Goal: Task Accomplishment & Management: Complete application form

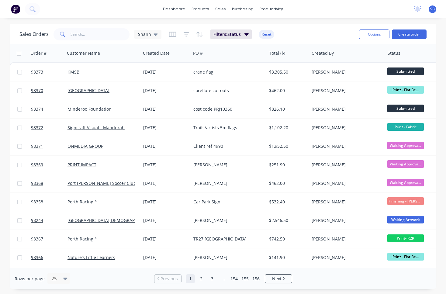
scroll to position [40, 0]
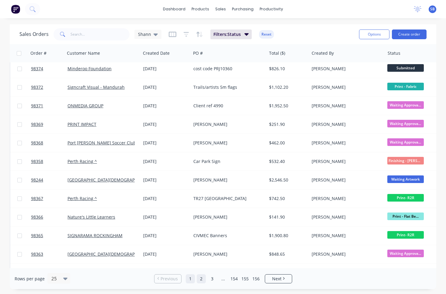
click at [203, 278] on link "2" at bounding box center [201, 278] width 9 height 9
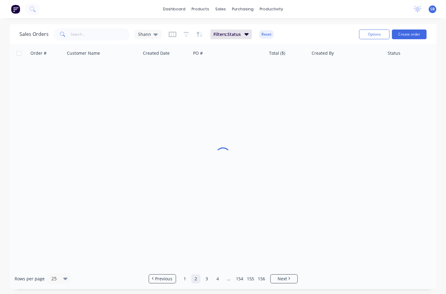
scroll to position [3, 0]
click at [187, 281] on link "1" at bounding box center [184, 278] width 9 height 9
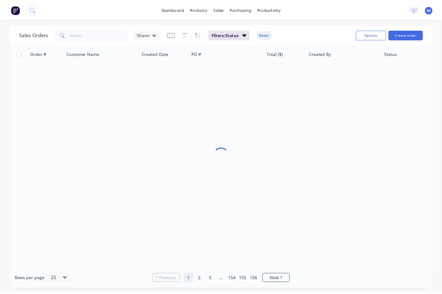
scroll to position [0, 0]
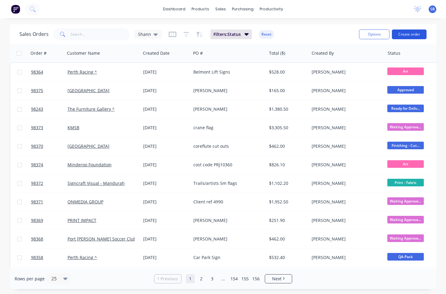
click at [416, 37] on button "Create order" at bounding box center [409, 34] width 35 height 10
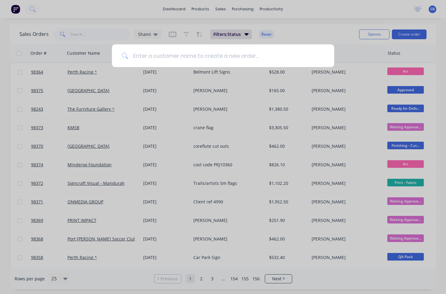
click at [194, 62] on input at bounding box center [226, 55] width 196 height 23
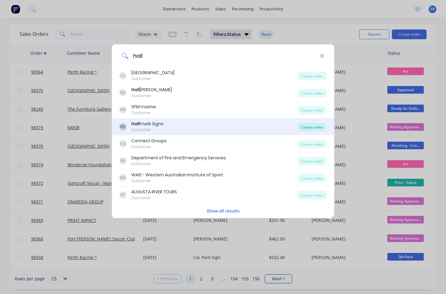
type input "hall"
click at [304, 127] on div "Create order" at bounding box center [311, 127] width 29 height 9
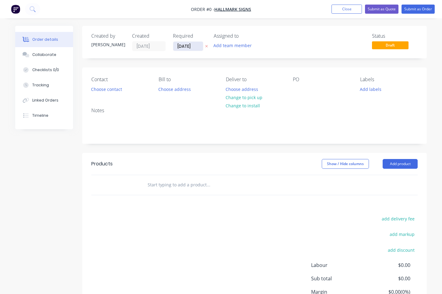
click at [188, 49] on input "[DATE]" at bounding box center [188, 46] width 30 height 9
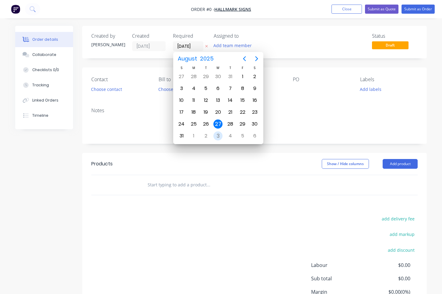
click at [219, 136] on div "3" at bounding box center [217, 135] width 9 height 9
type input "[DATE]"
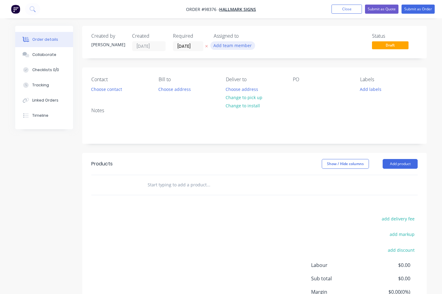
click at [235, 47] on button "Add team member" at bounding box center [232, 45] width 45 height 8
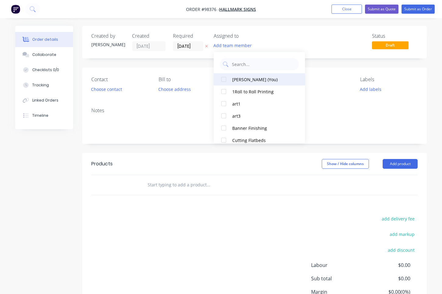
click at [246, 79] on div "[PERSON_NAME] (You)" at bounding box center [262, 79] width 61 height 6
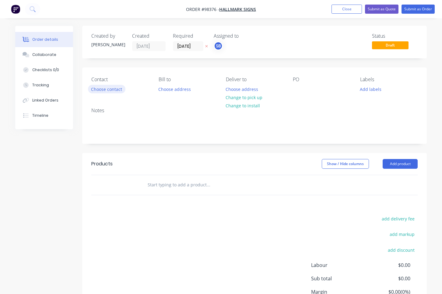
click at [105, 90] on button "Choose contact" at bounding box center [106, 89] width 37 height 8
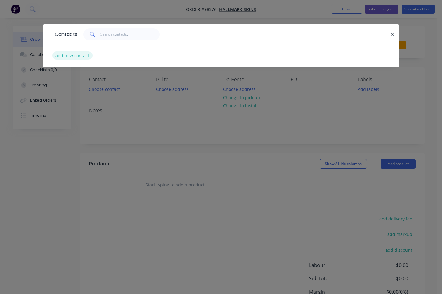
click at [87, 57] on button "add new contact" at bounding box center [72, 55] width 40 height 8
select select "AU"
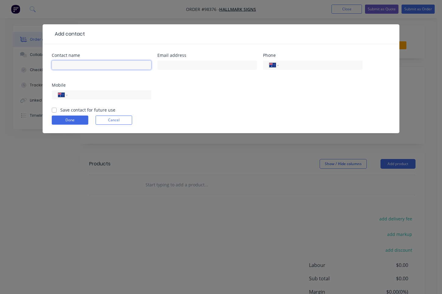
type input "m"
type input "[PERSON_NAME]"
click at [218, 71] on div at bounding box center [206, 68] width 99 height 18
click at [218, 67] on input "text" at bounding box center [206, 65] width 99 height 9
paste input "[EMAIL_ADDRESS][DOMAIN_NAME]"
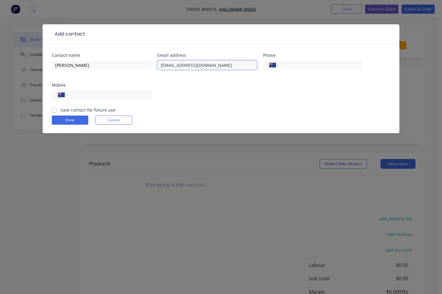
type input "[EMAIL_ADDRESS][DOMAIN_NAME]"
click at [86, 95] on input "tel" at bounding box center [108, 95] width 73 height 7
paste input "0417 995 060"
type input "0417 995 060"
click at [60, 109] on label "Save contact for future use" at bounding box center [87, 110] width 55 height 6
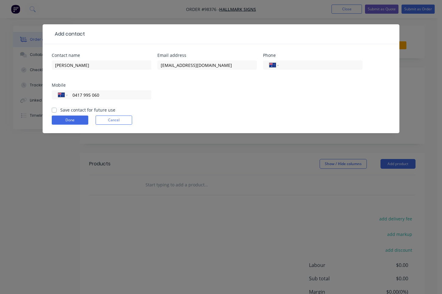
click at [55, 109] on input "Save contact for future use" at bounding box center [54, 110] width 5 height 6
checkbox input "true"
click at [66, 122] on button "Done" at bounding box center [70, 120] width 36 height 9
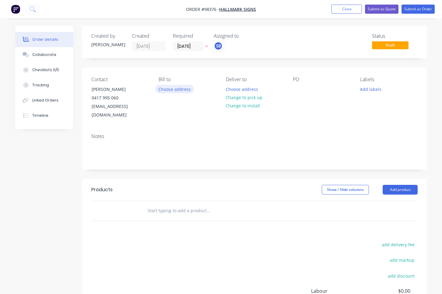
click at [179, 91] on button "Choose address" at bounding box center [174, 89] width 39 height 8
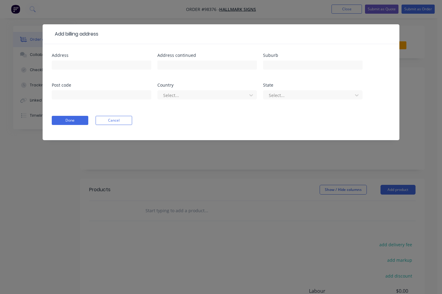
click at [97, 71] on div at bounding box center [101, 68] width 99 height 18
paste input "1-5 Victory Tce"
type input "1-5 Victory Tce"
type input "[GEOGRAPHIC_DATA]"
type input "6004"
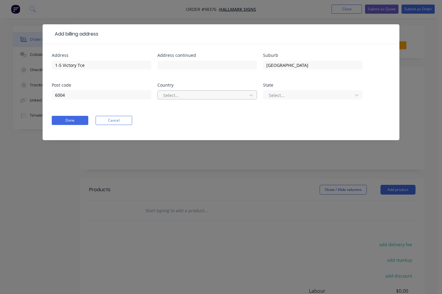
click at [231, 95] on div at bounding box center [202, 96] width 81 height 8
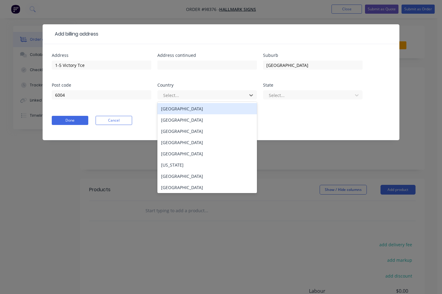
click at [230, 110] on div "[GEOGRAPHIC_DATA]" at bounding box center [206, 108] width 99 height 11
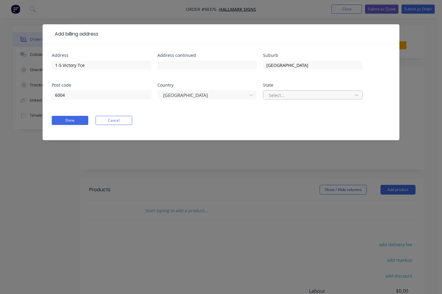
click at [308, 99] on div at bounding box center [308, 96] width 81 height 8
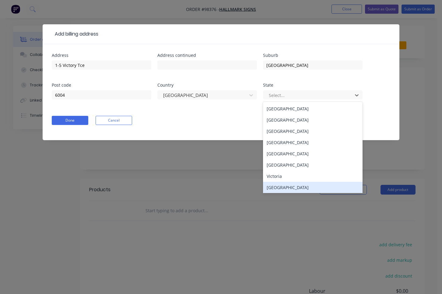
click at [316, 186] on div "[GEOGRAPHIC_DATA]" at bounding box center [312, 187] width 99 height 11
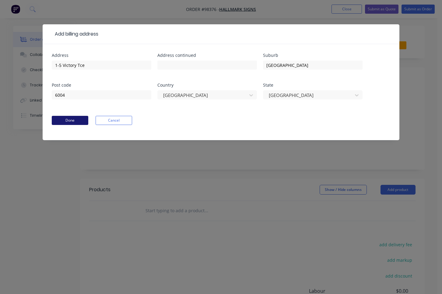
click at [74, 123] on button "Done" at bounding box center [70, 120] width 36 height 9
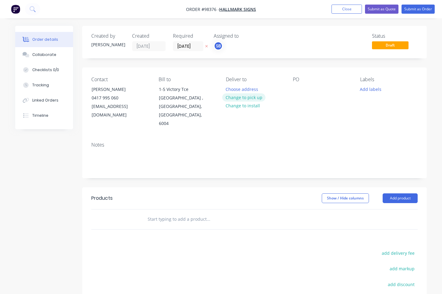
click at [249, 97] on button "Change to pick up" at bounding box center [243, 97] width 43 height 8
click at [227, 86] on div at bounding box center [231, 89] width 10 height 9
click at [299, 88] on div at bounding box center [298, 89] width 10 height 9
click at [368, 88] on button "Add labels" at bounding box center [370, 89] width 28 height 8
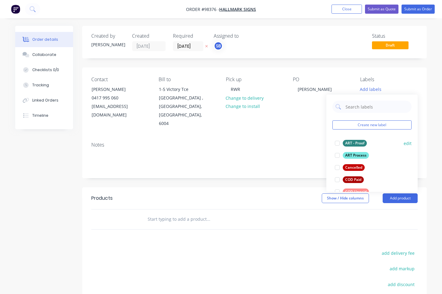
click at [337, 144] on div at bounding box center [337, 143] width 12 height 12
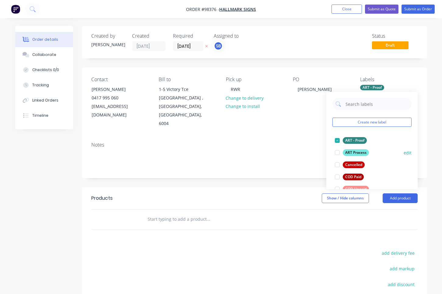
click at [336, 154] on div at bounding box center [337, 153] width 12 height 12
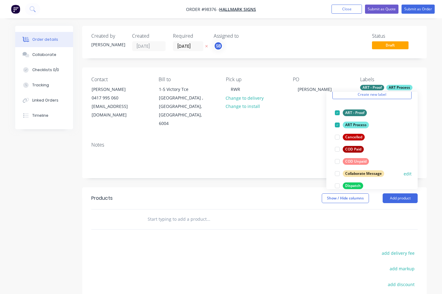
scroll to position [51, 0]
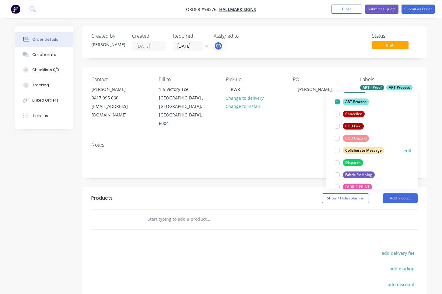
click at [338, 150] on div at bounding box center [337, 150] width 12 height 12
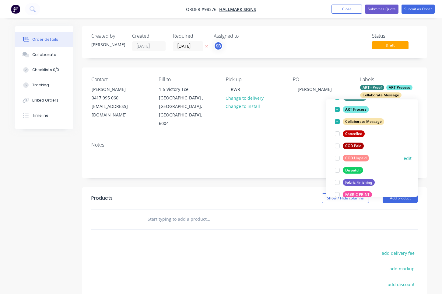
click at [338, 170] on div at bounding box center [337, 170] width 12 height 12
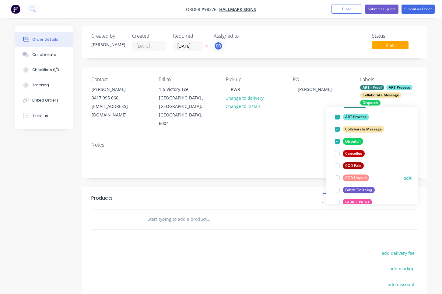
scroll to position [58, 0]
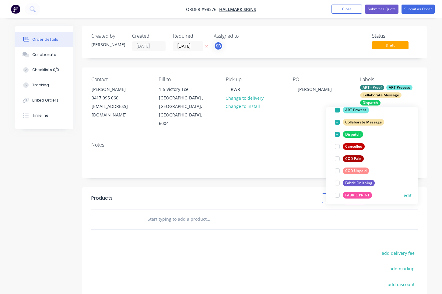
click at [338, 196] on div at bounding box center [337, 195] width 12 height 12
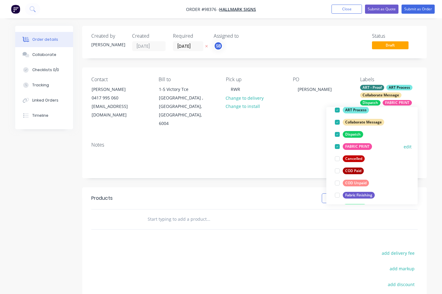
click at [338, 196] on div at bounding box center [337, 195] width 12 height 12
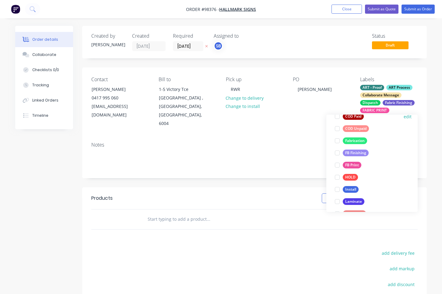
scroll to position [169, 0]
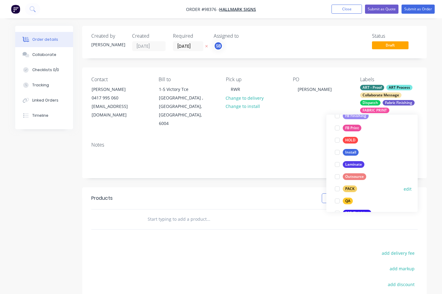
click at [338, 201] on div at bounding box center [337, 201] width 12 height 12
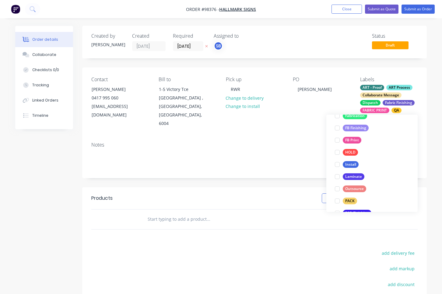
click at [337, 201] on div at bounding box center [337, 201] width 12 height 12
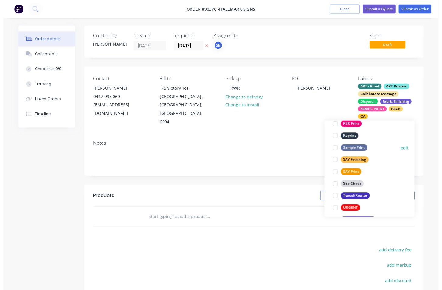
scroll to position [292, 0]
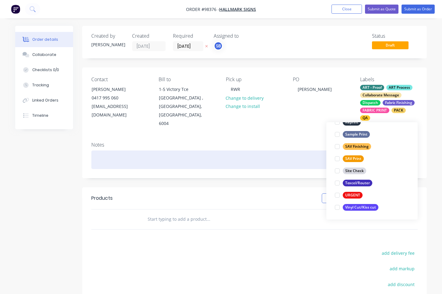
click at [182, 151] on div at bounding box center [254, 160] width 326 height 19
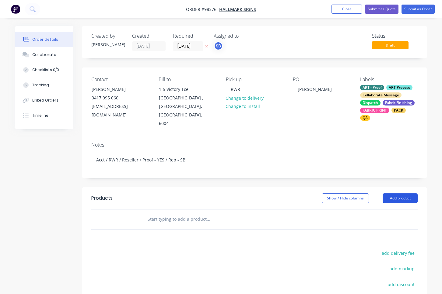
click at [405, 193] on button "Add product" at bounding box center [399, 198] width 35 height 10
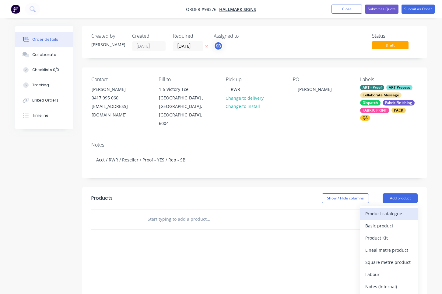
click at [404, 209] on div "Product catalogue" at bounding box center [388, 213] width 47 height 9
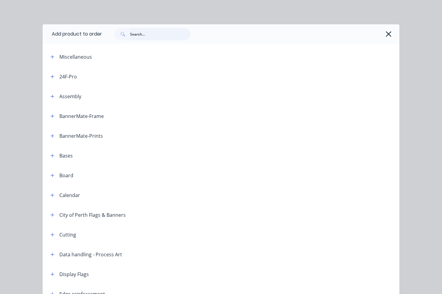
click at [144, 37] on input "text" at bounding box center [160, 34] width 60 height 12
type input "TEARDROP"
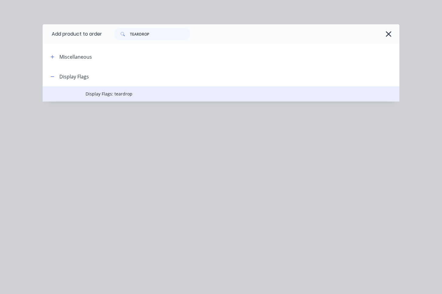
click at [122, 95] on span "Display Flags: teardrop" at bounding box center [210, 94] width 251 height 6
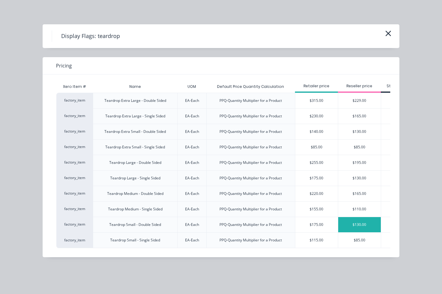
click at [349, 223] on div "$130.00" at bounding box center [359, 224] width 43 height 15
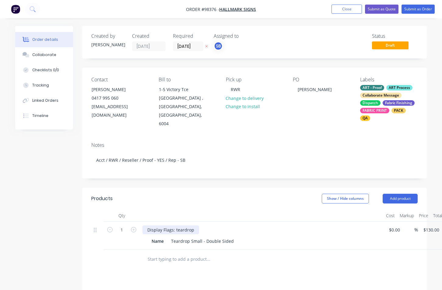
click at [195, 225] on div "Display Flags: teardrop" at bounding box center [170, 229] width 57 height 9
click at [417, 221] on div "1 Display Flags: Teardrop Name Teardrop Small - Double Sided $0.00 $0.00 % 130 …" at bounding box center [254, 235] width 326 height 28
type input "$118.00"
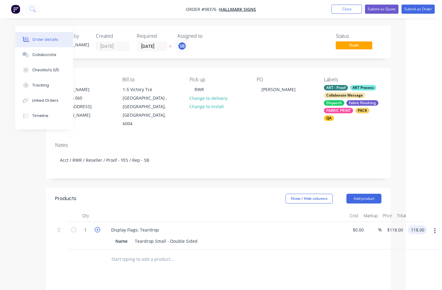
type input "$118.00"
click at [99, 227] on icon "button" at bounding box center [97, 229] width 5 height 5
type input "2"
type input "$236.00"
click at [376, 193] on button "Add product" at bounding box center [363, 198] width 35 height 10
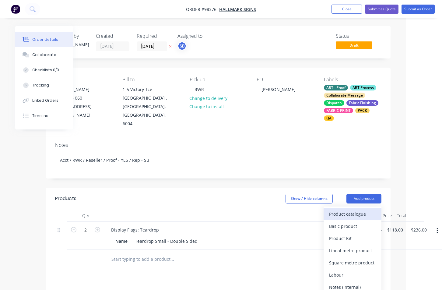
click at [374, 209] on div "Product catalogue" at bounding box center [352, 213] width 47 height 9
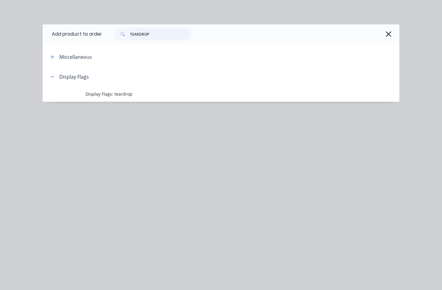
click at [156, 38] on input "TEARDROP" at bounding box center [160, 34] width 60 height 12
drag, startPoint x: 163, startPoint y: 36, endPoint x: 119, endPoint y: 32, distance: 44.0
click at [119, 32] on div "TEARDROP" at bounding box center [152, 34] width 76 height 12
type input "pole"
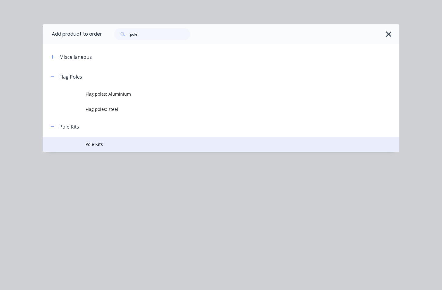
click at [129, 141] on span "Pole Kits" at bounding box center [210, 144] width 251 height 6
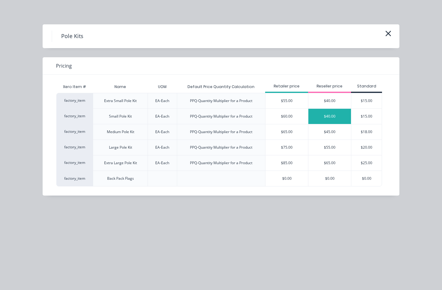
click at [324, 115] on div "$40.00" at bounding box center [329, 116] width 43 height 15
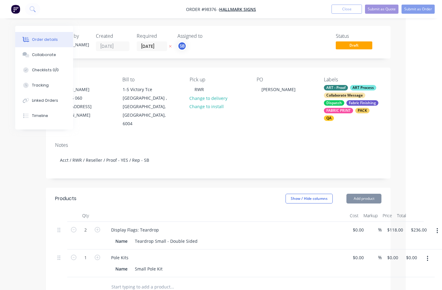
type input "$40.00"
click at [394, 253] on div "40 $40.00" at bounding box center [394, 257] width 16 height 9
type input "$37.00"
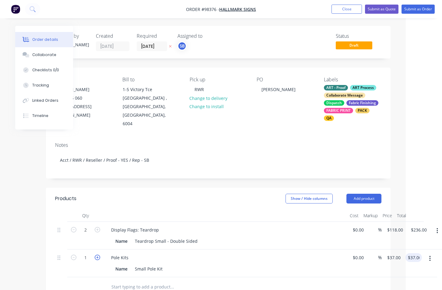
click at [98, 254] on icon "button" at bounding box center [97, 256] width 5 height 5
type input "2"
type input "$74.00"
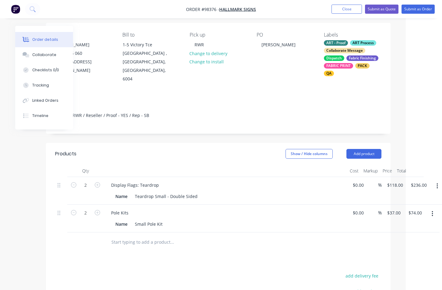
click at [375, 151] on header "Products Show / Hide columns Add product" at bounding box center [218, 154] width 344 height 22
click at [375, 149] on button "Add product" at bounding box center [363, 154] width 35 height 10
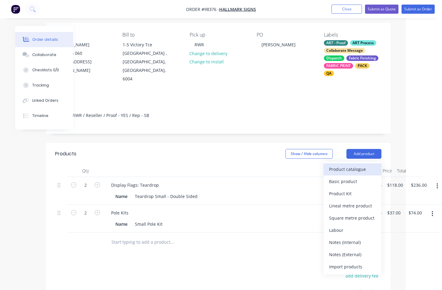
click at [375, 165] on div "Product catalogue" at bounding box center [352, 169] width 47 height 9
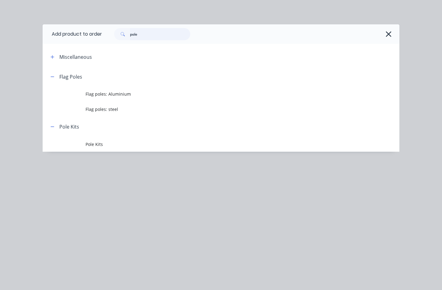
click at [147, 37] on input "pole" at bounding box center [160, 34] width 60 height 12
drag, startPoint x: 157, startPoint y: 35, endPoint x: 119, endPoint y: 34, distance: 38.0
click at [119, 34] on div "pole" at bounding box center [152, 34] width 76 height 12
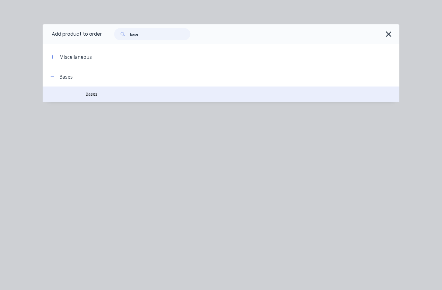
type input "base"
click at [108, 95] on span "Bases" at bounding box center [210, 94] width 251 height 6
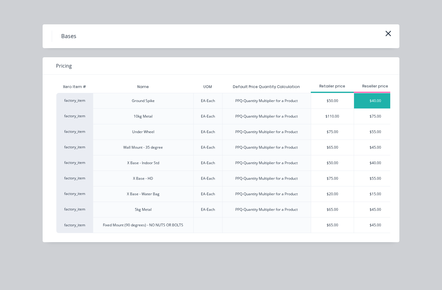
click at [371, 99] on div "$40.00" at bounding box center [375, 100] width 43 height 15
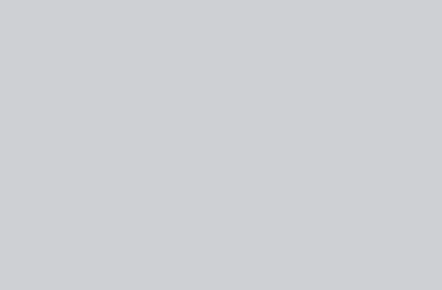
type input "$40.00"
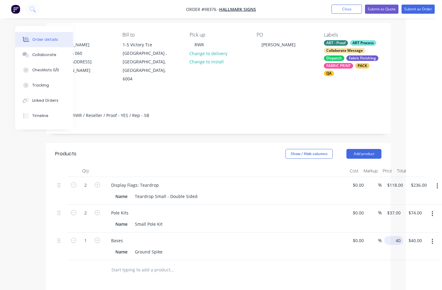
click at [381, 232] on div "1 Bases Name Ground Spike $0.00 $0.00 % 40 $40.00 $40.00 $40.00" at bounding box center [218, 246] width 326 height 28
type input "$30.00"
click at [96, 237] on icon "button" at bounding box center [97, 239] width 5 height 5
type input "2"
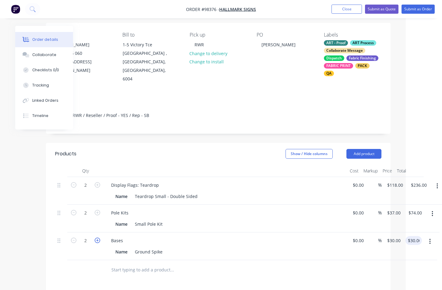
type input "$60.00"
click at [51, 52] on div "Collaborate" at bounding box center [44, 54] width 24 height 5
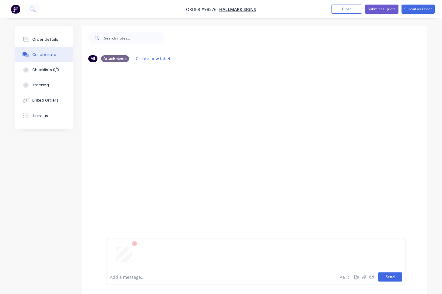
click at [393, 278] on button "Send" at bounding box center [390, 276] width 24 height 9
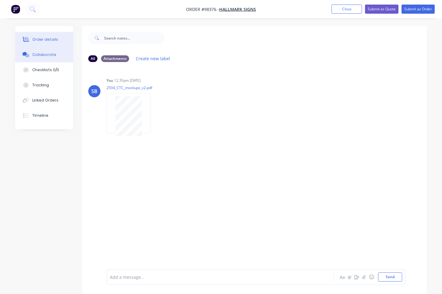
click at [44, 44] on button "Order details" at bounding box center [44, 39] width 58 height 15
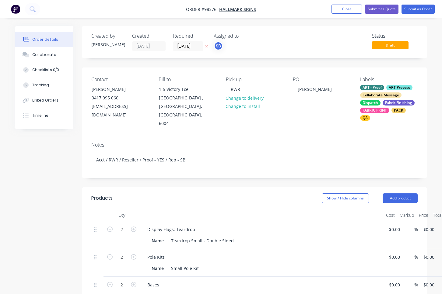
type input "$118.00"
type input "$236.00"
type input "$37.00"
type input "$74.00"
type input "$30.00"
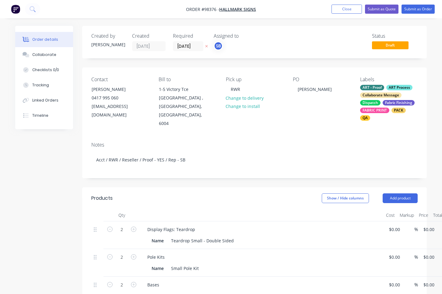
type input "$60.00"
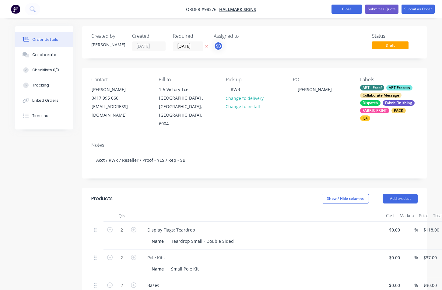
click at [343, 9] on button "Close" at bounding box center [346, 9] width 30 height 9
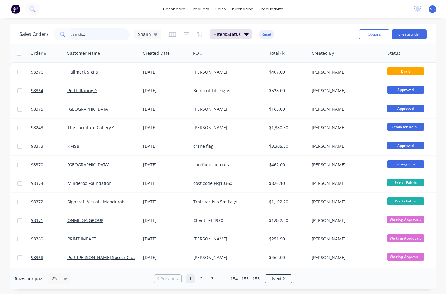
click at [95, 35] on input "text" at bounding box center [100, 34] width 59 height 12
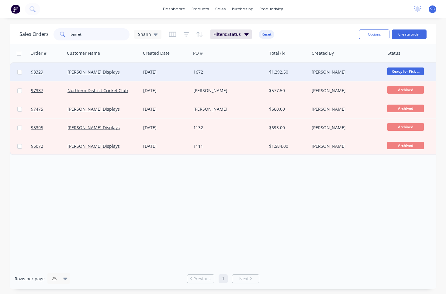
type input "barret"
click at [219, 76] on div "1672" at bounding box center [229, 72] width 76 height 18
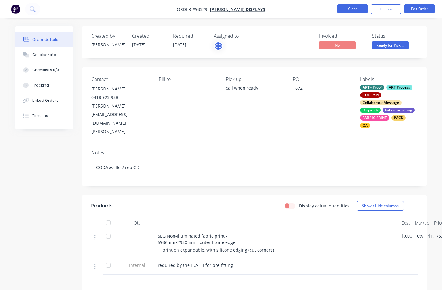
click at [344, 10] on button "Close" at bounding box center [352, 8] width 30 height 9
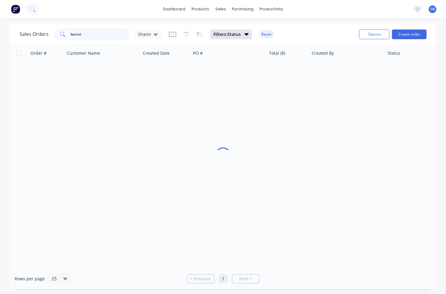
click at [105, 34] on input "barret" at bounding box center [100, 34] width 59 height 12
click at [104, 34] on input "barret" at bounding box center [100, 34] width 59 height 12
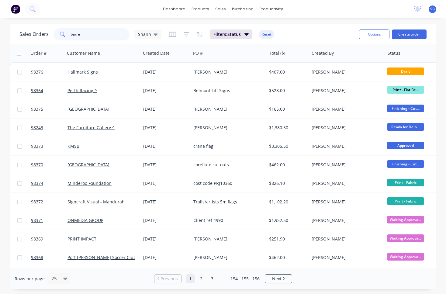
type input "barret"
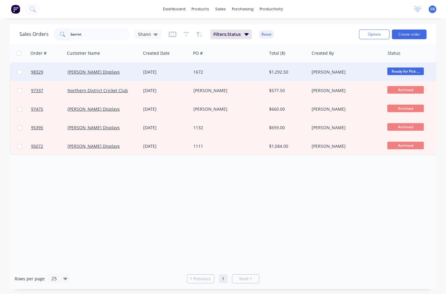
click at [199, 71] on div "1672" at bounding box center [226, 72] width 67 height 6
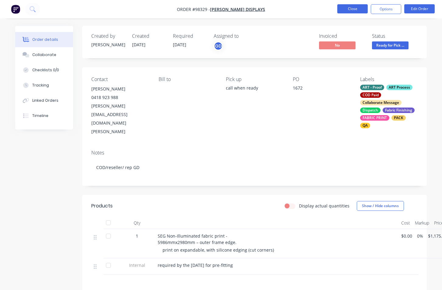
click at [350, 12] on button "Close" at bounding box center [352, 8] width 30 height 9
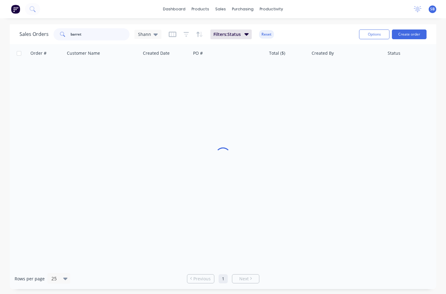
click at [102, 30] on input "barret" at bounding box center [100, 34] width 59 height 12
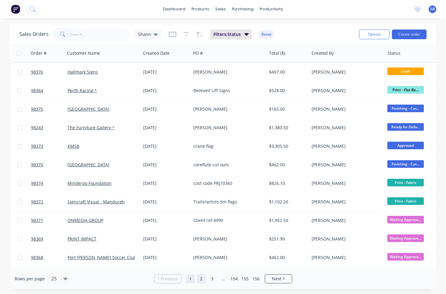
click at [202, 279] on link "2" at bounding box center [201, 278] width 9 height 9
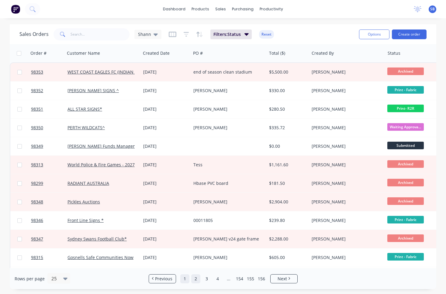
click at [184, 279] on link "1" at bounding box center [184, 278] width 9 height 9
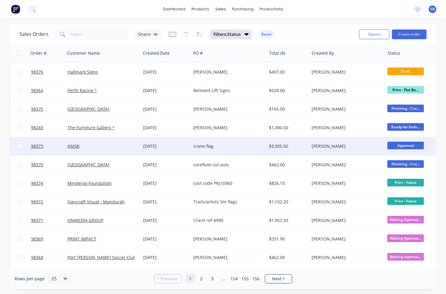
click at [215, 147] on div "crane flag" at bounding box center [226, 146] width 67 height 6
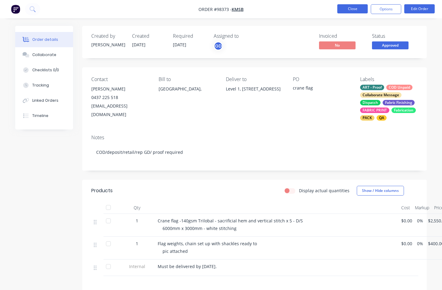
click at [340, 10] on button "Close" at bounding box center [352, 8] width 30 height 9
